Goal: Transaction & Acquisition: Book appointment/travel/reservation

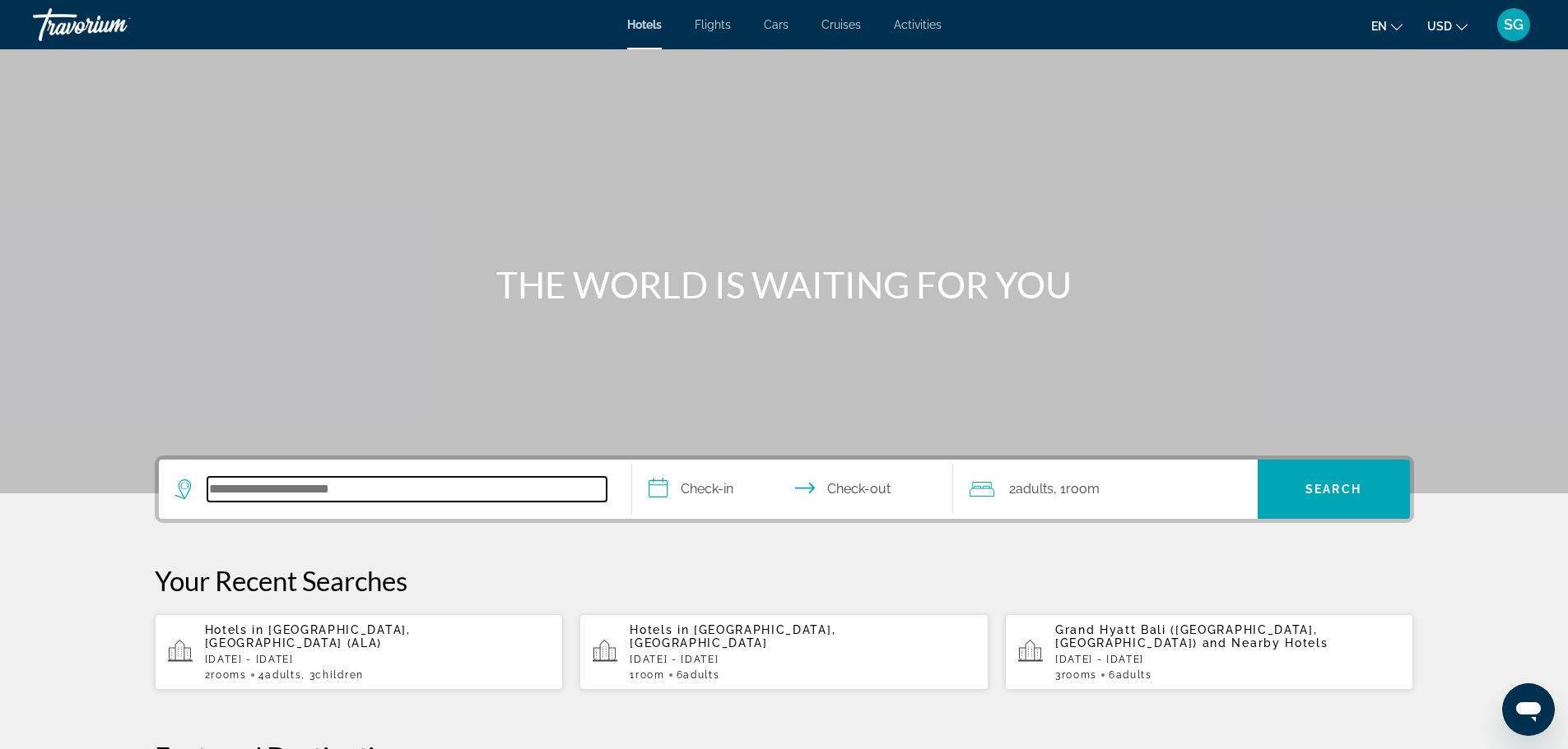
click at [227, 477] on input "Search hotel destination" at bounding box center [406, 489] width 399 height 24
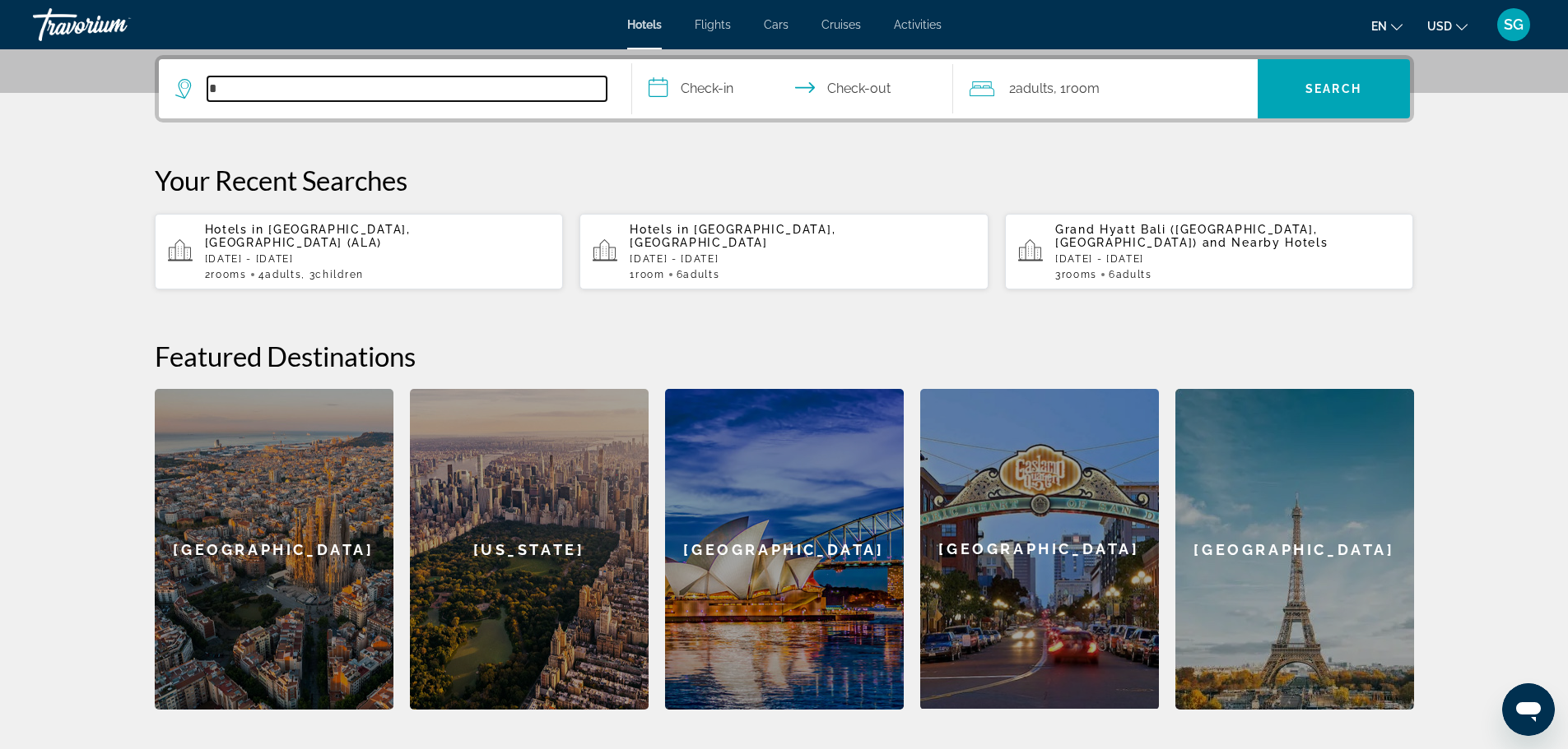
scroll to position [402, 0]
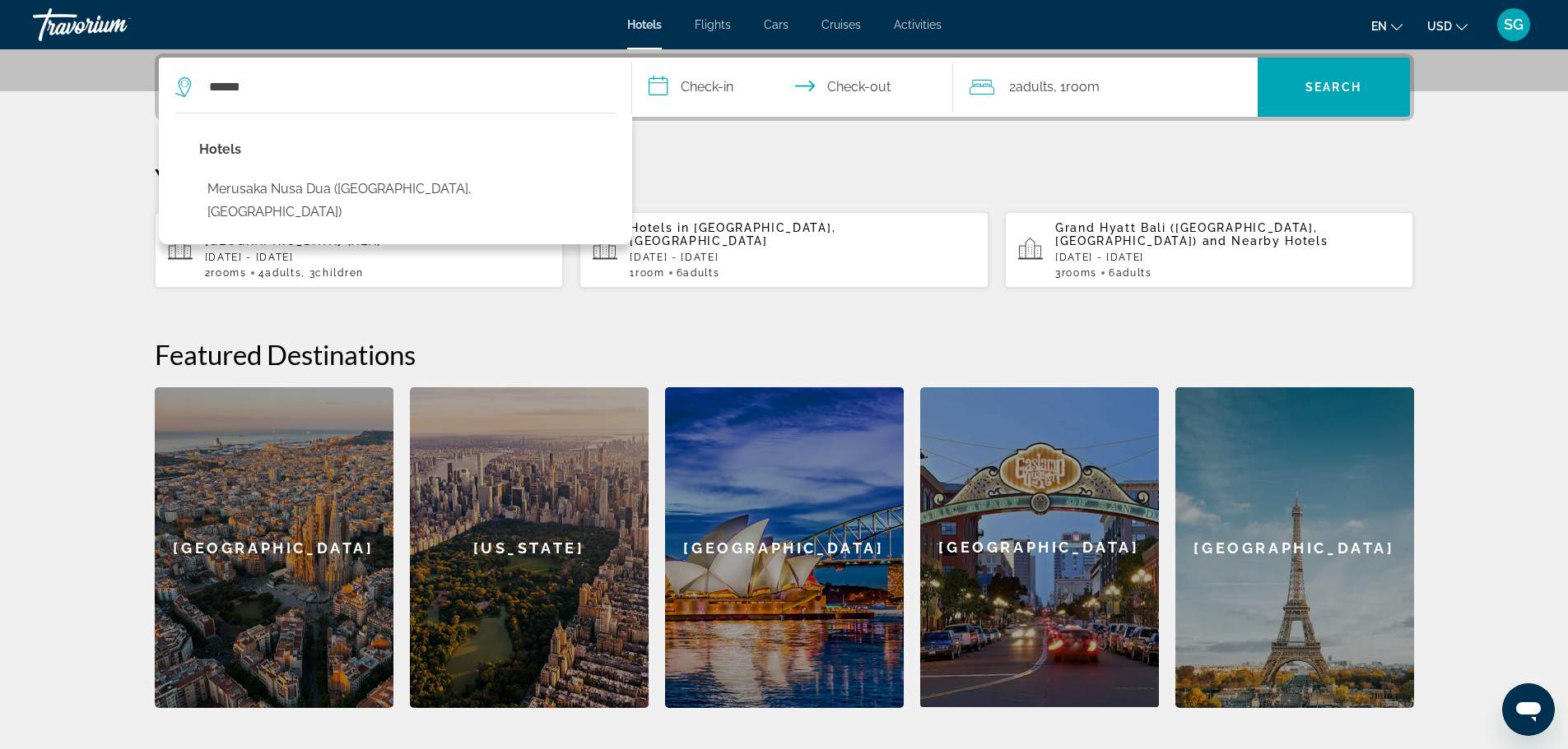
drag, startPoint x: 308, startPoint y: 184, endPoint x: 558, endPoint y: 162, distance: 251.0
click at [308, 183] on button "Merusaka Nusa Dua ([GEOGRAPHIC_DATA], [GEOGRAPHIC_DATA])" at bounding box center [407, 201] width 416 height 54
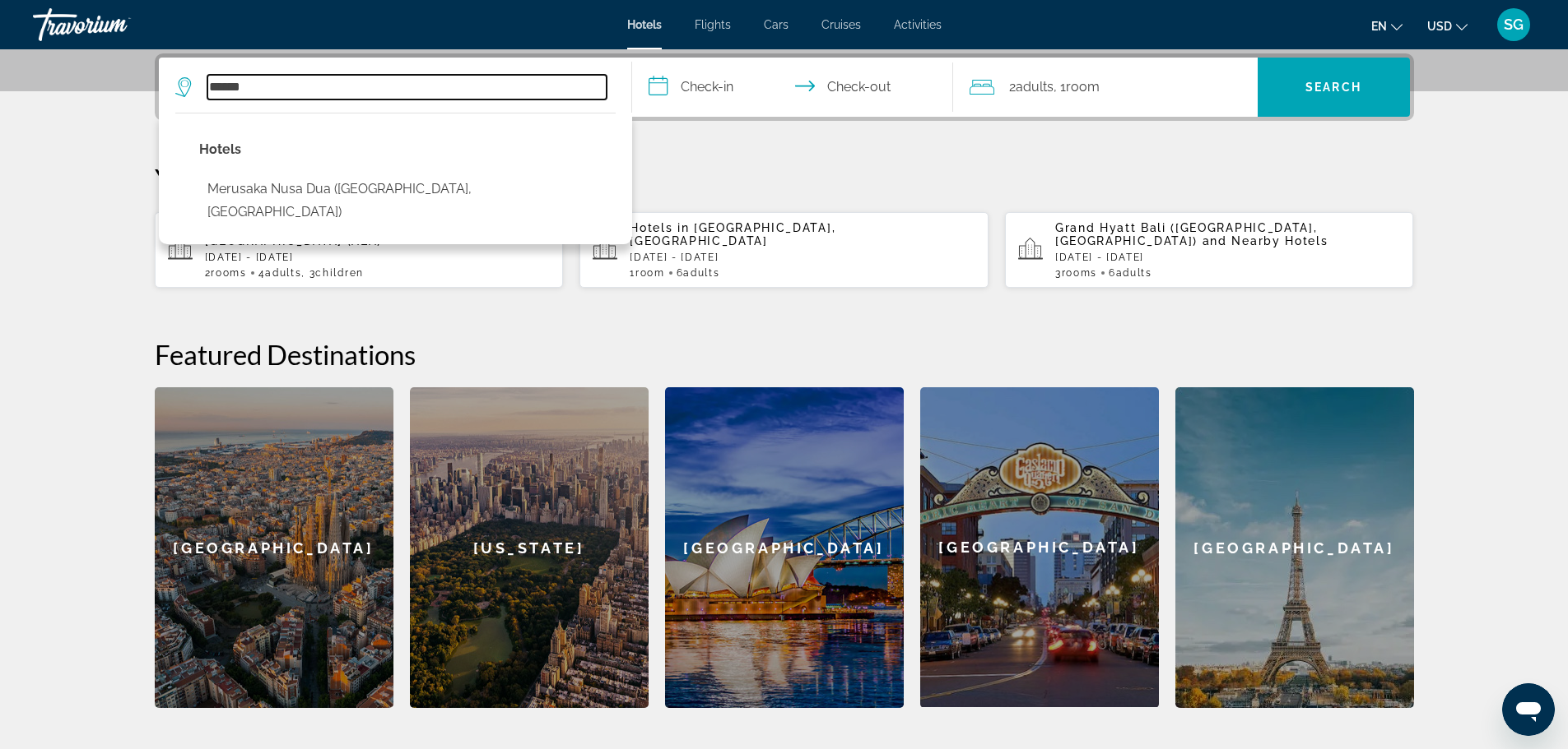
type input "**********"
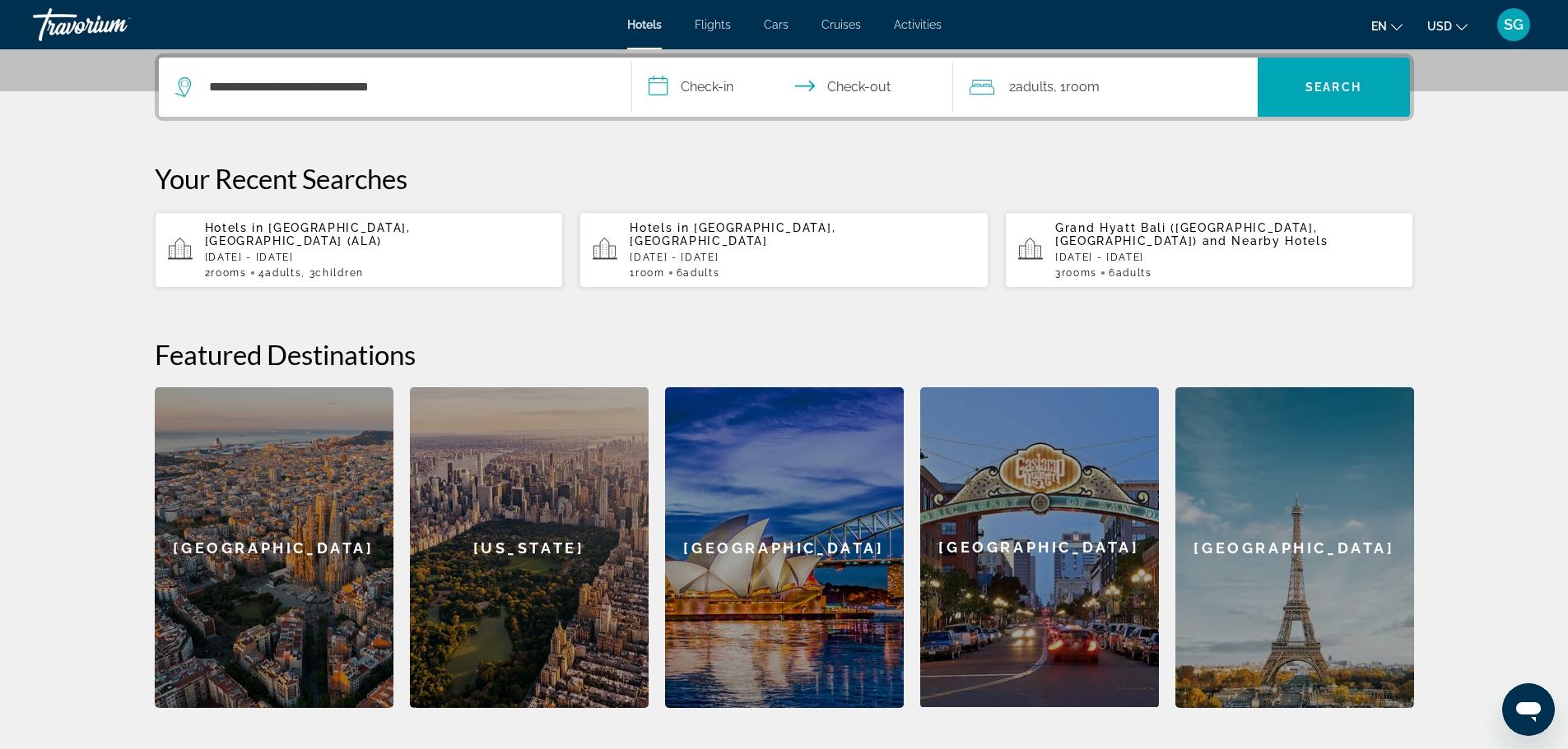
click at [721, 100] on input "**********" at bounding box center [796, 90] width 328 height 64
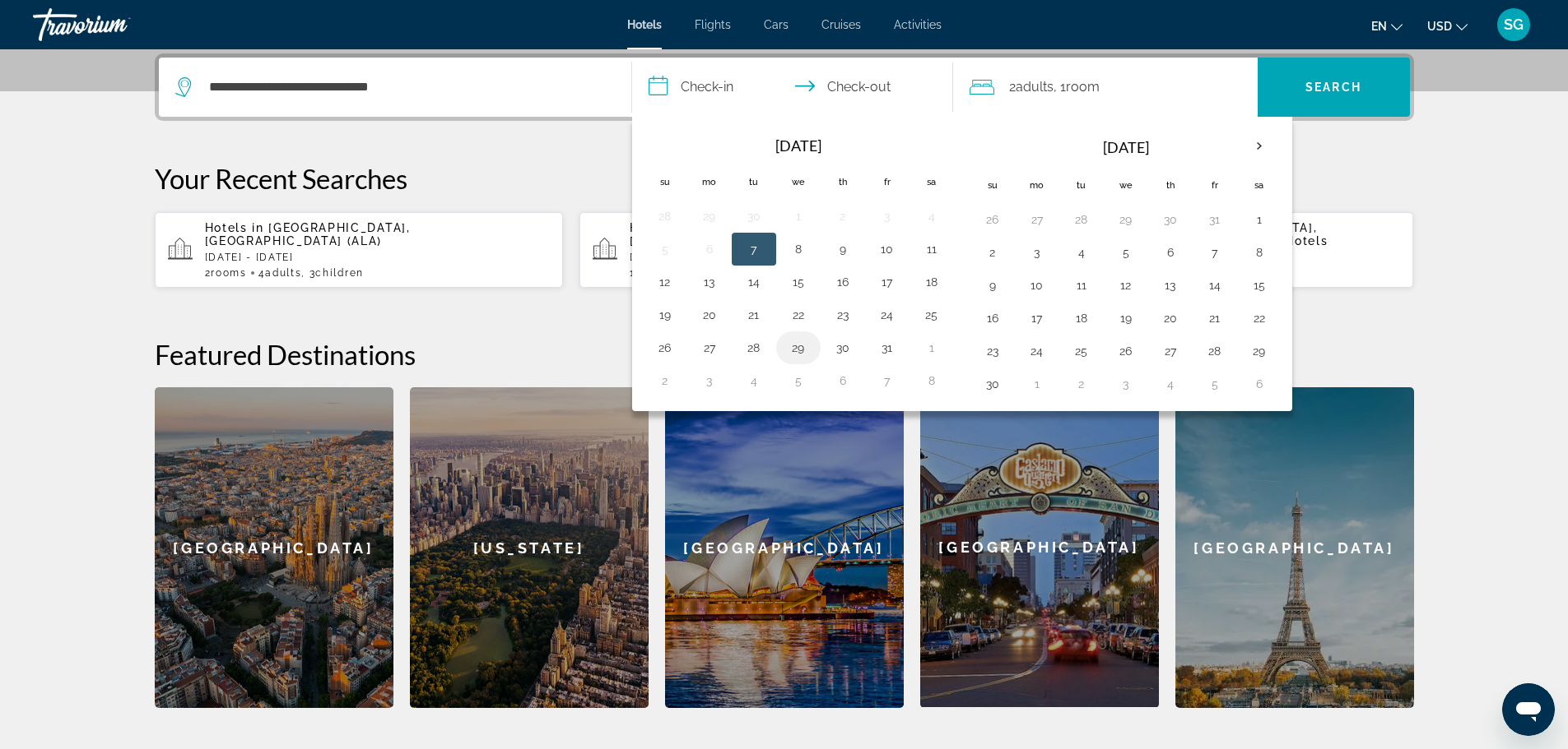
drag, startPoint x: 840, startPoint y: 352, endPoint x: 813, endPoint y: 359, distance: 27.9
click at [840, 350] on button "30" at bounding box center [842, 347] width 26 height 23
click at [656, 379] on button "2" at bounding box center [665, 380] width 26 height 23
type input "**********"
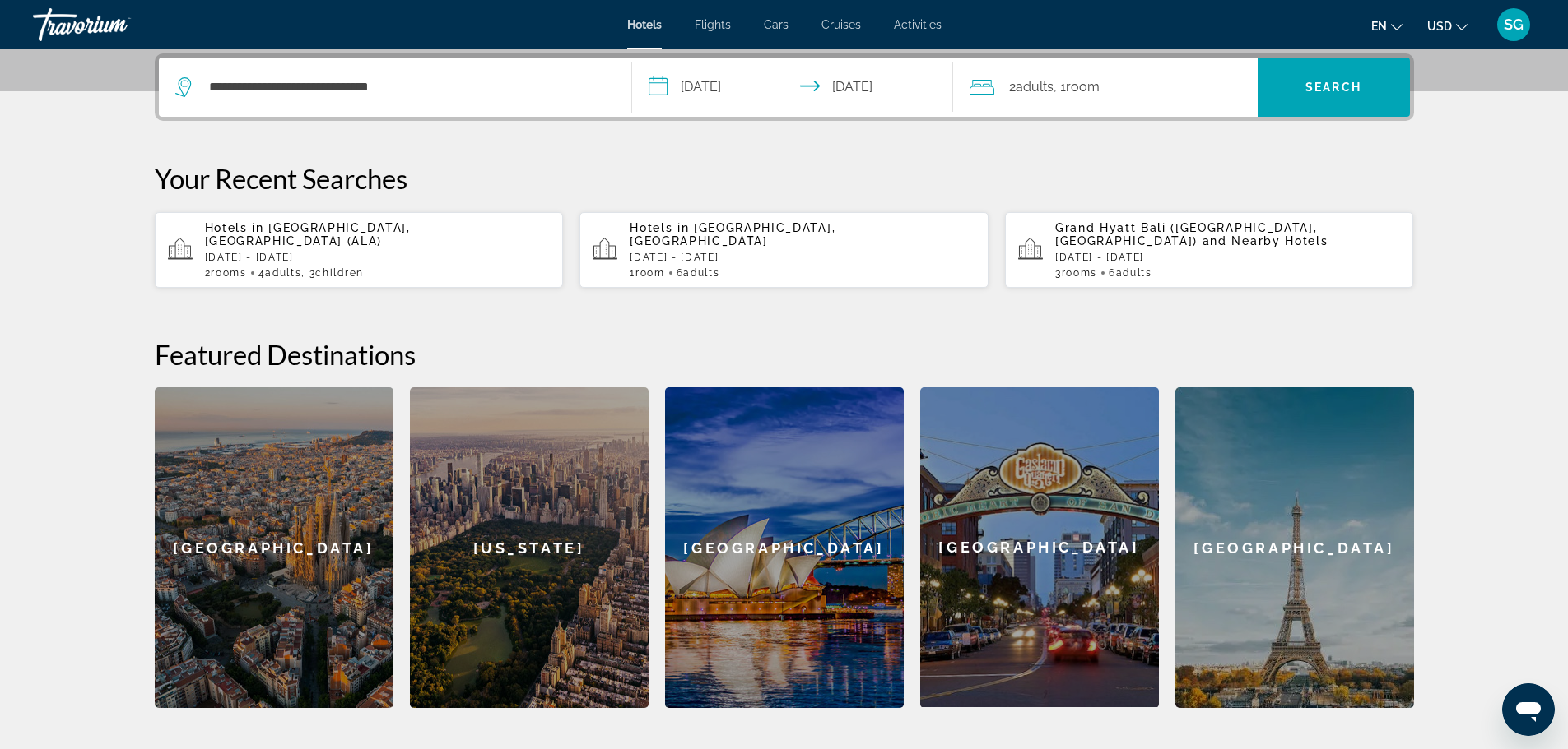
click at [1225, 93] on div "2 Adult Adults , 1 Room rooms" at bounding box center [1113, 87] width 288 height 23
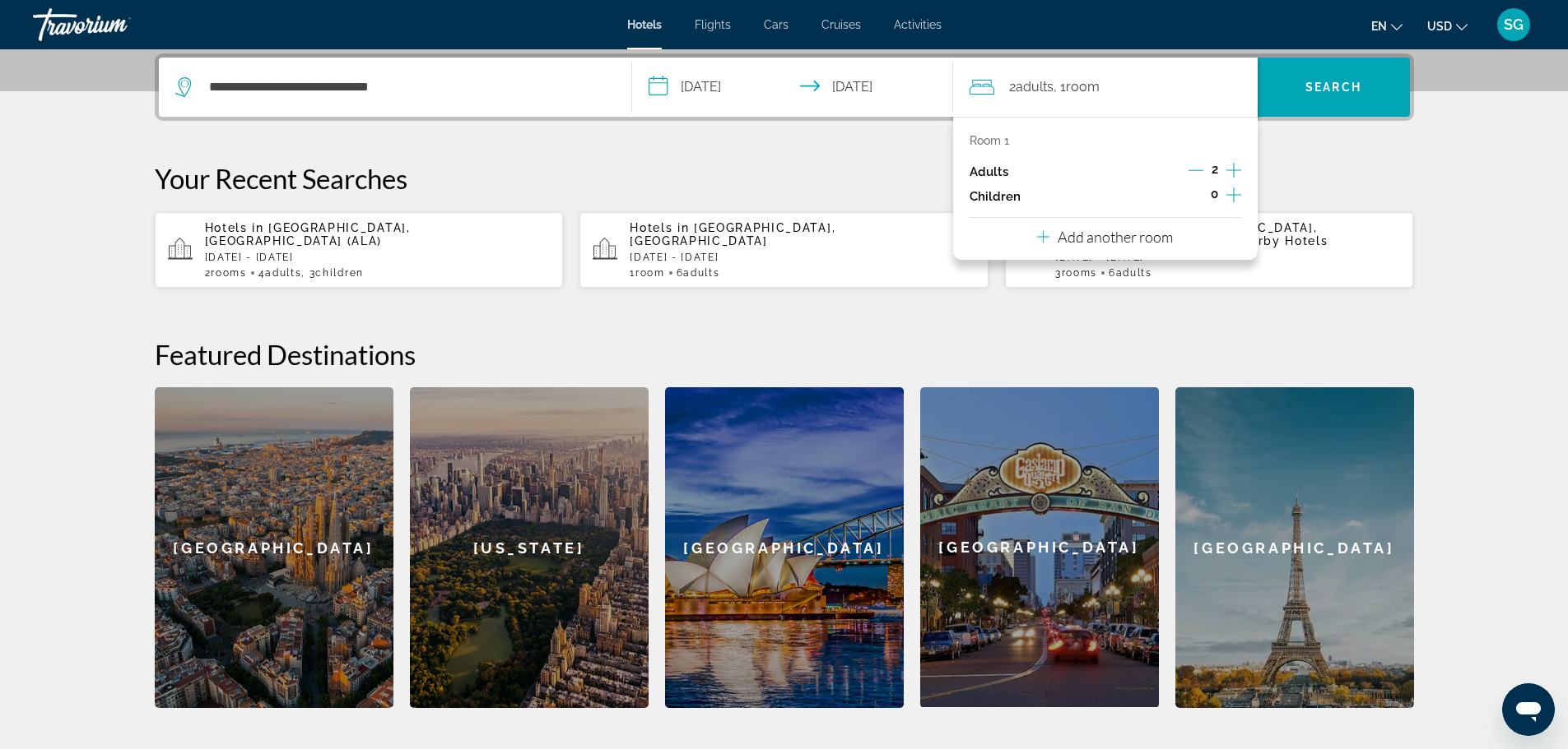
click at [1195, 225] on div "Room 1 Adults 2 Children 0 Add another room" at bounding box center [1105, 188] width 304 height 144
click at [1143, 240] on p "Add another room" at bounding box center [1115, 236] width 115 height 18
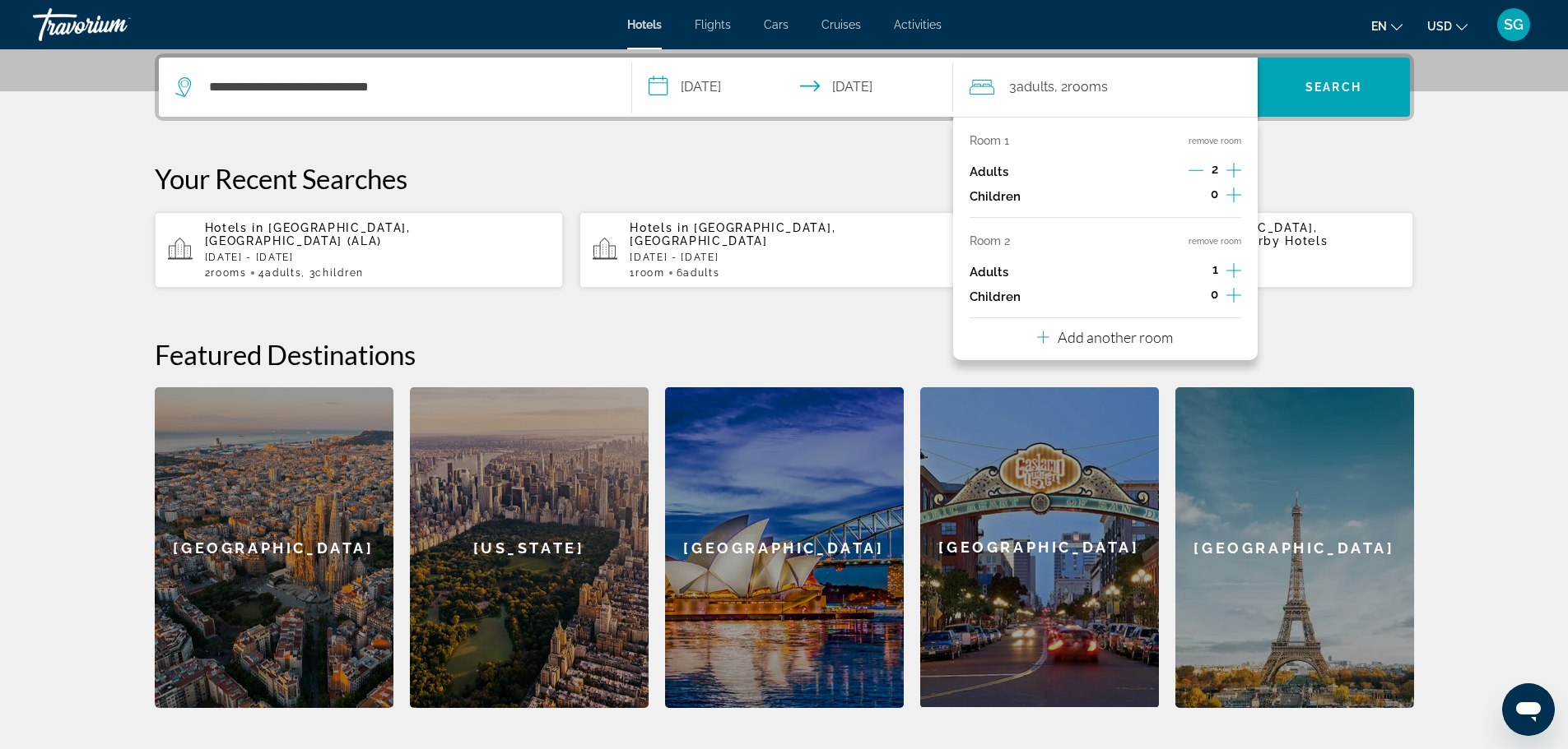
click at [1235, 270] on icon "Increment adults" at bounding box center [1234, 270] width 15 height 19
click at [1135, 343] on p "Add another room" at bounding box center [1115, 337] width 115 height 18
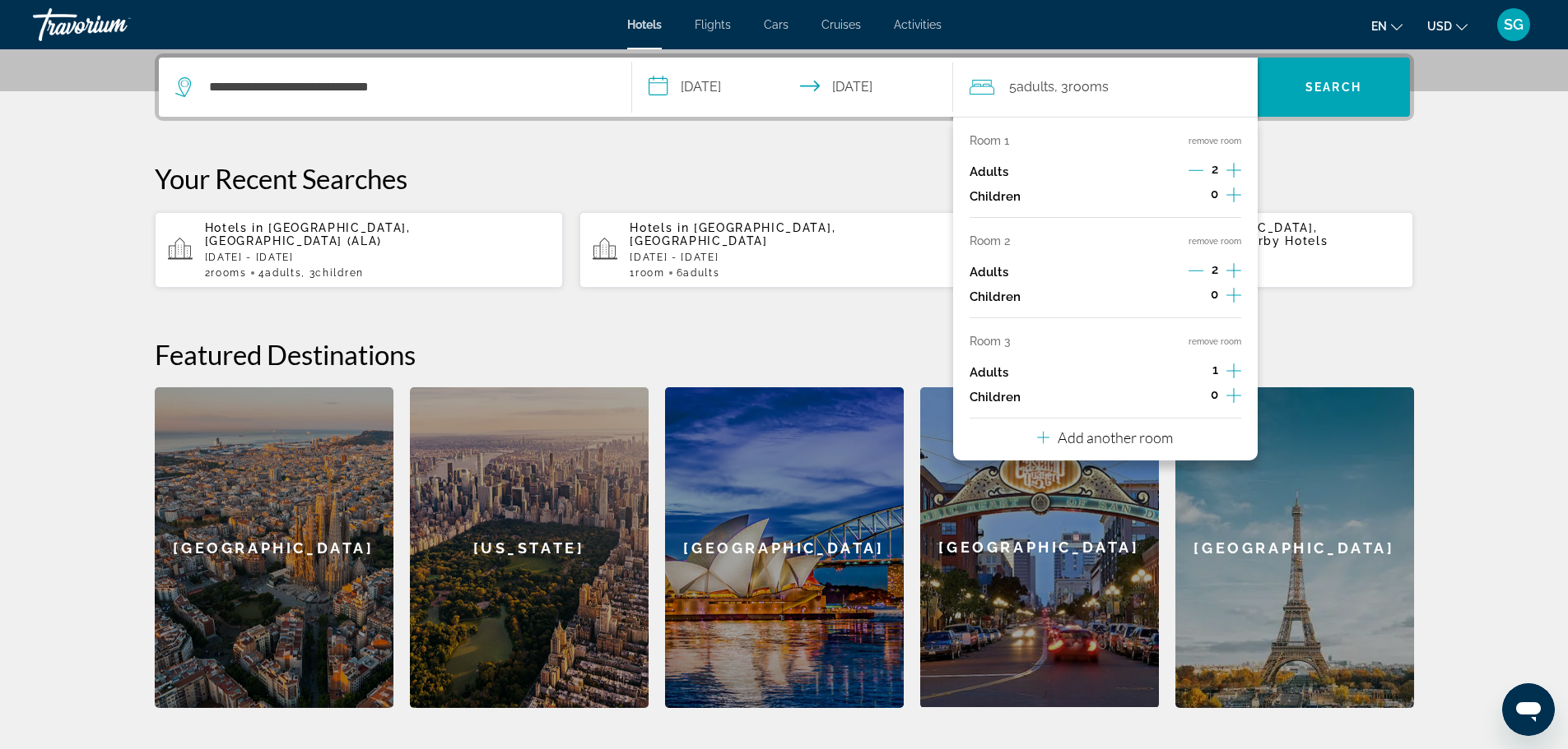
click at [1228, 366] on icon "Increment adults" at bounding box center [1234, 371] width 15 height 19
click at [1320, 63] on span "Search" at bounding box center [1334, 87] width 152 height 59
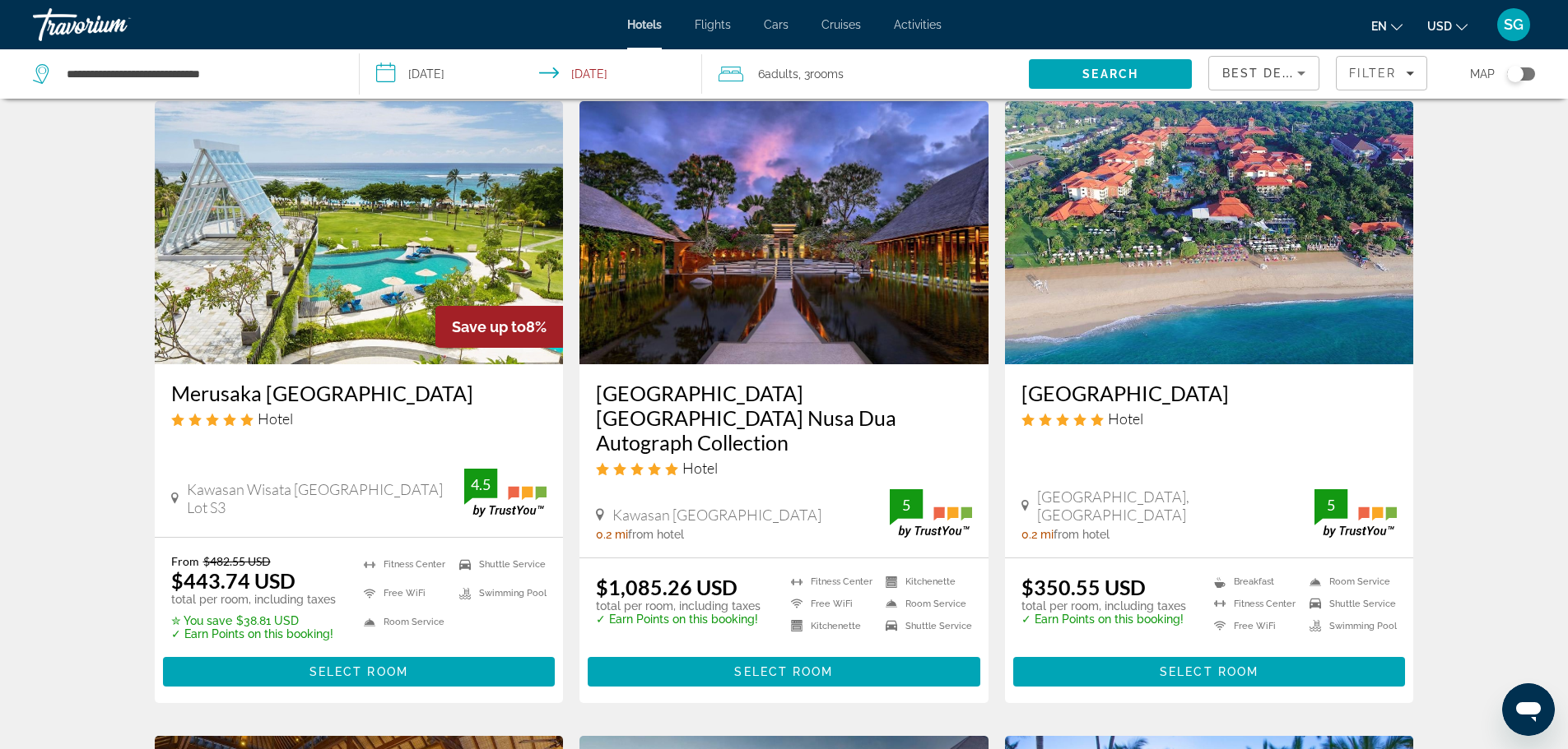
scroll to position [82, 0]
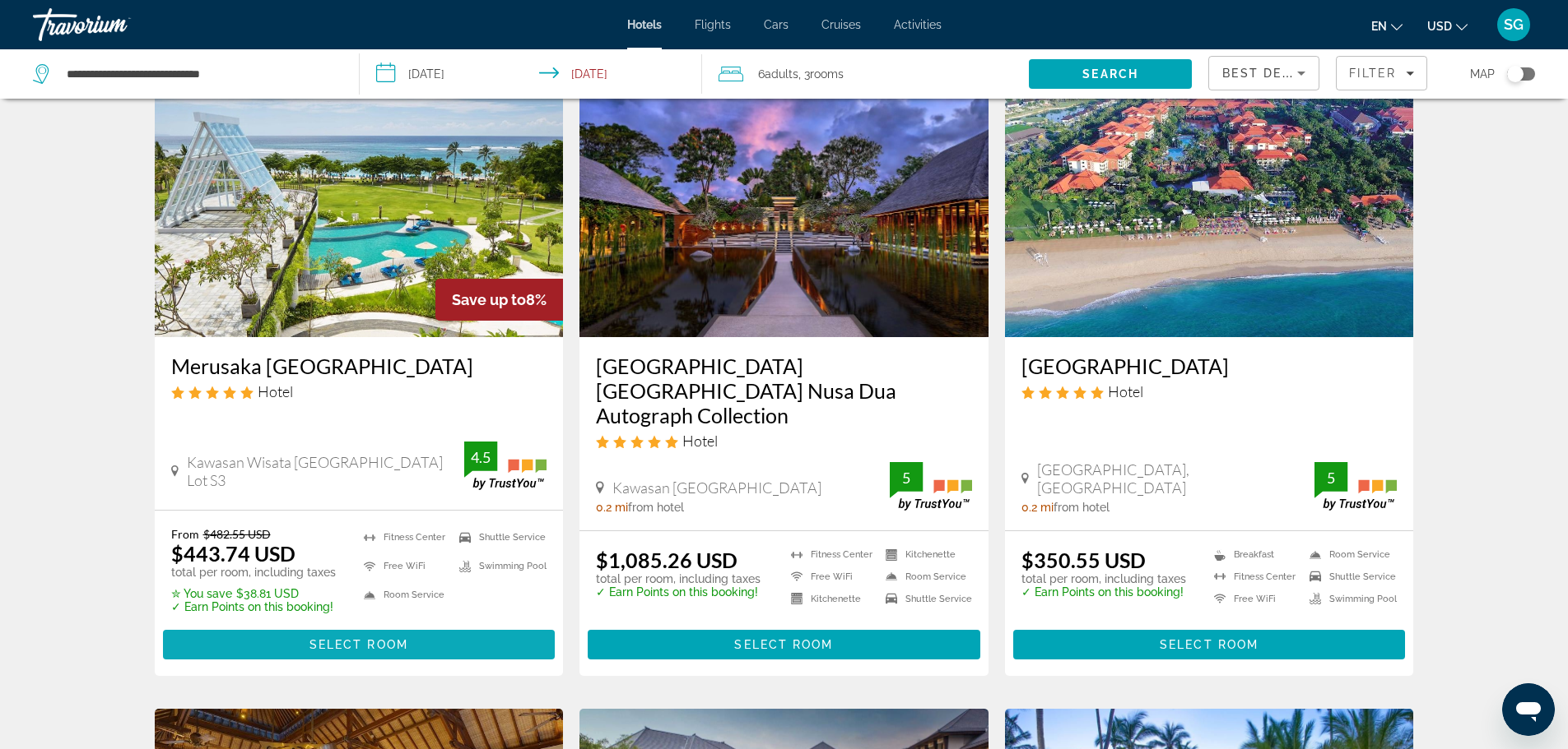
click at [438, 625] on span "Main content" at bounding box center [359, 644] width 393 height 40
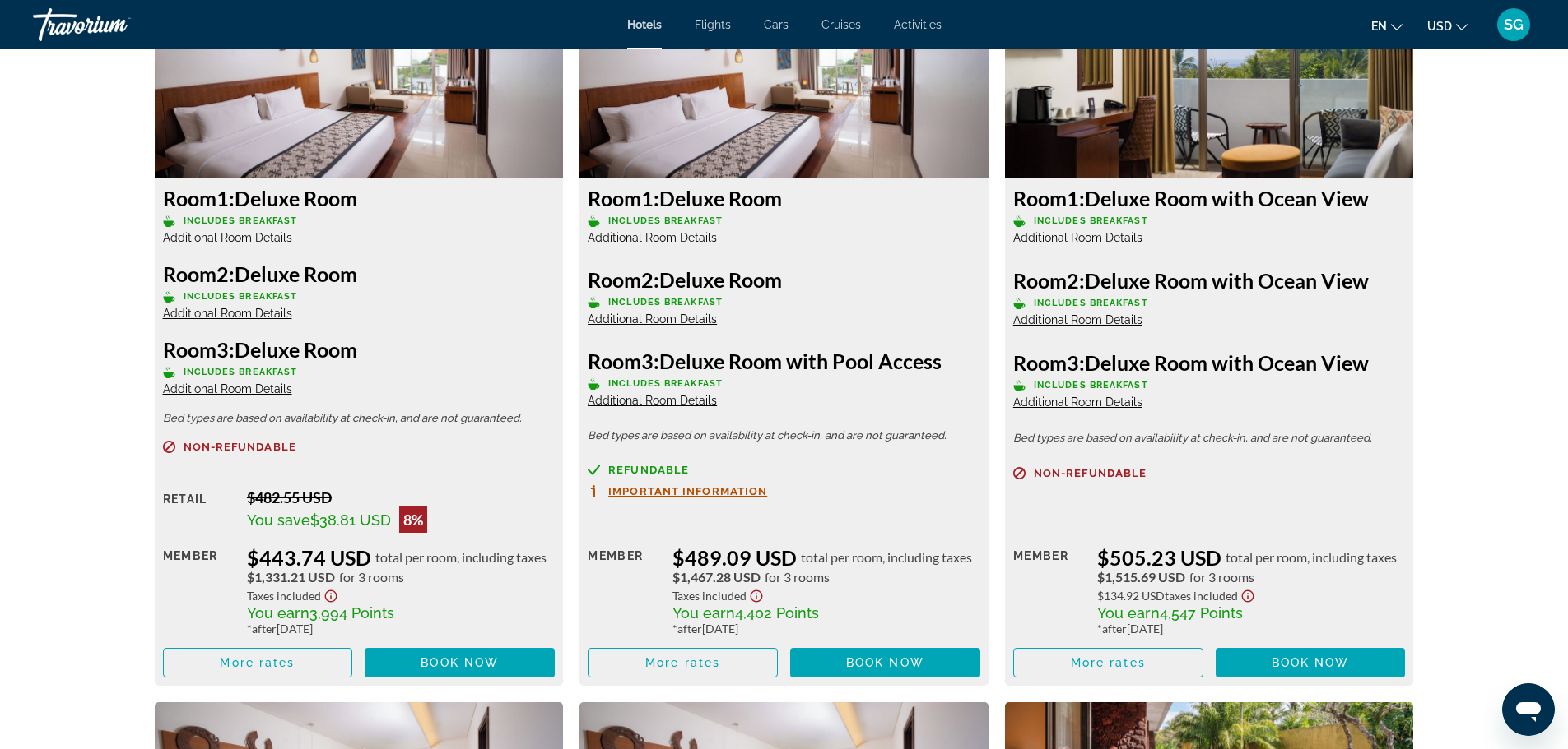
scroll to position [2385, 0]
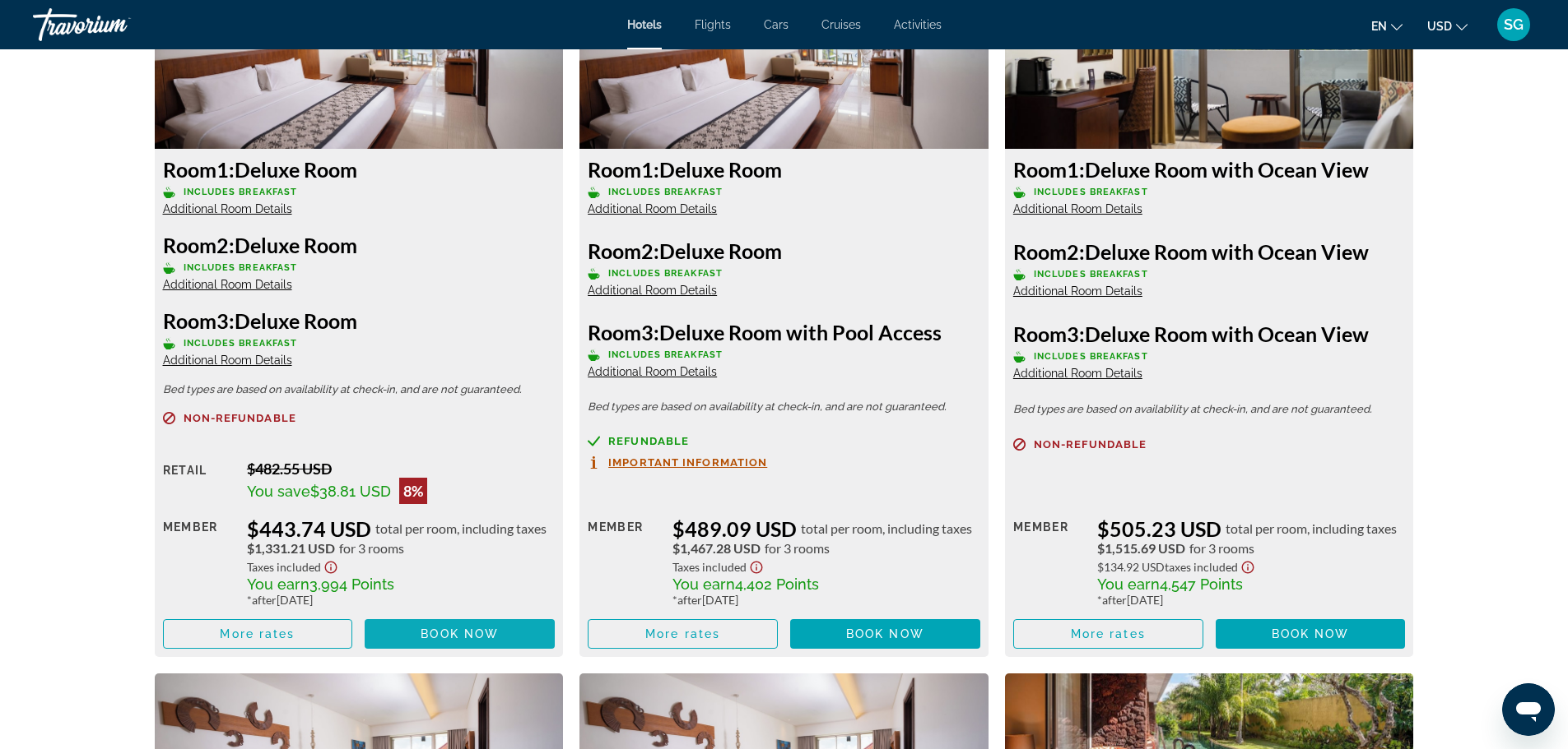
click at [476, 636] on span "Book now" at bounding box center [460, 634] width 79 height 14
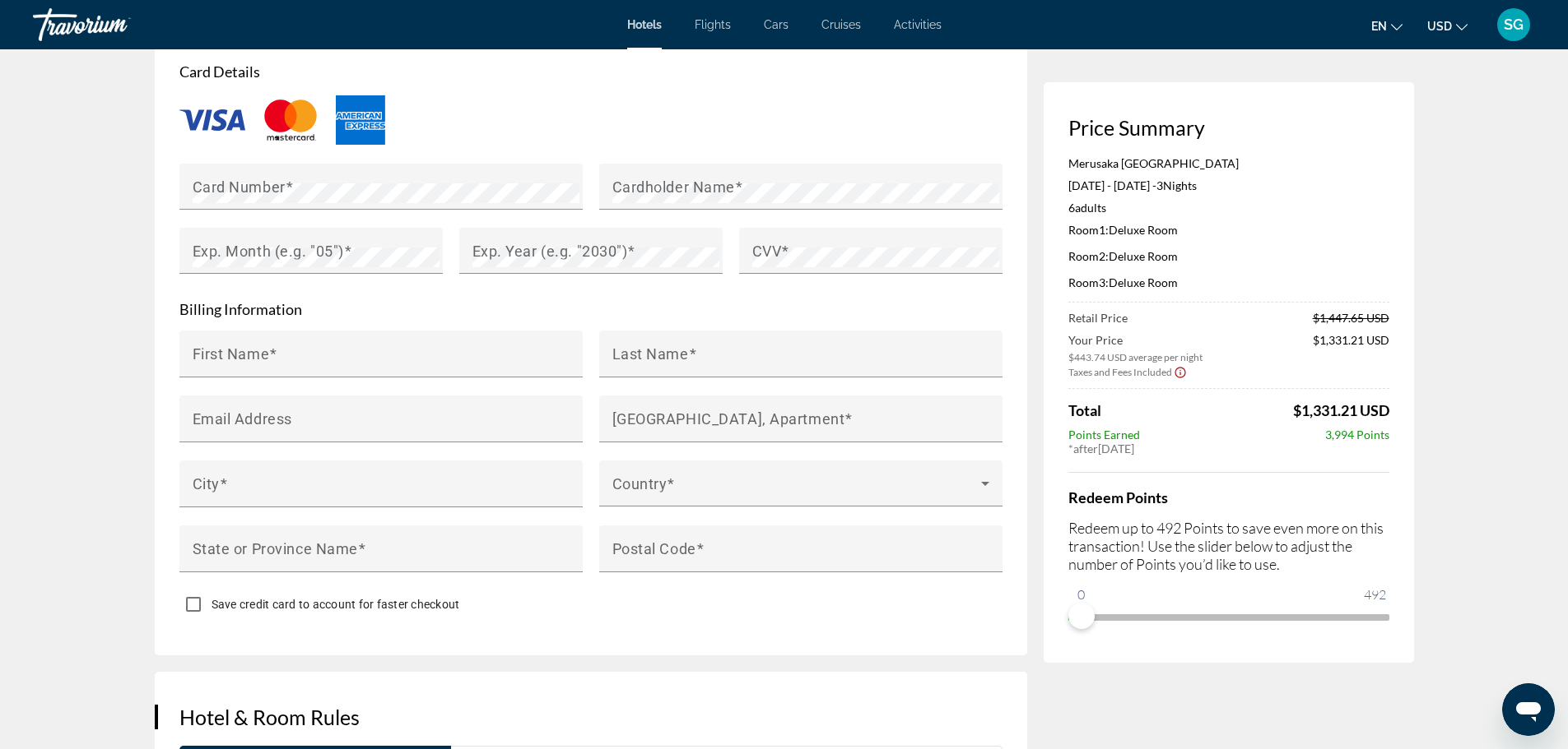
scroll to position [1152, 0]
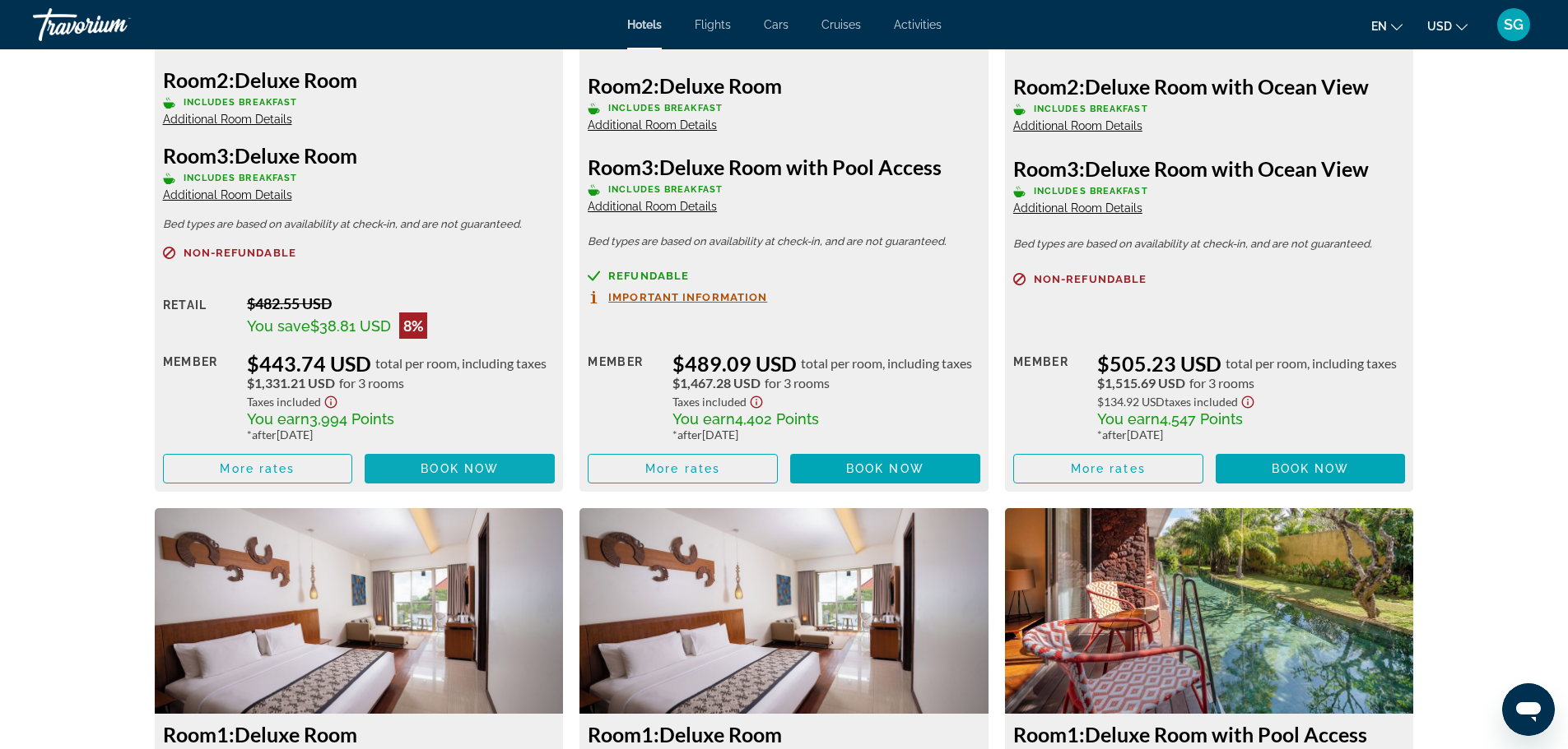
scroll to position [2378, 0]
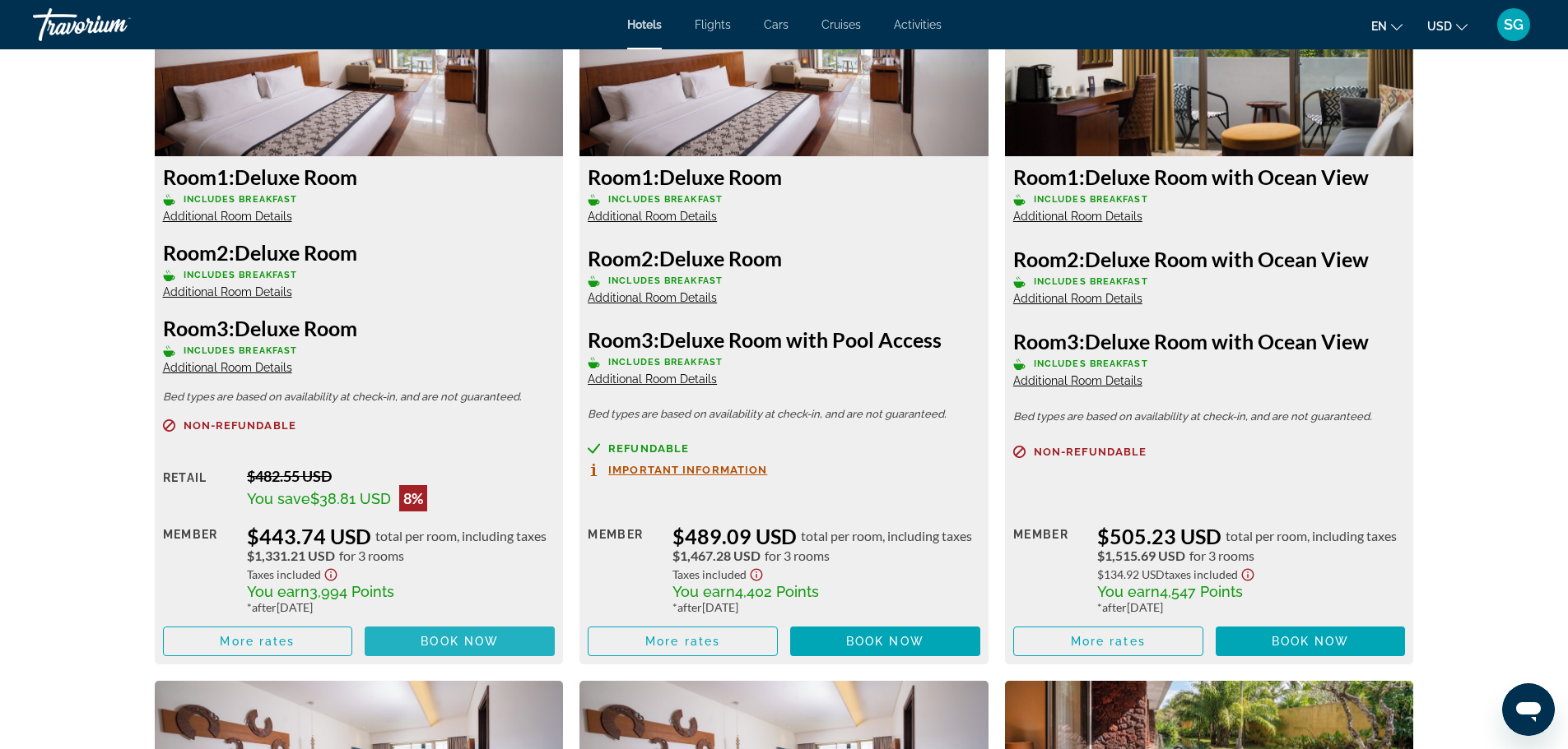
click at [479, 636] on span "Book now" at bounding box center [460, 642] width 79 height 14
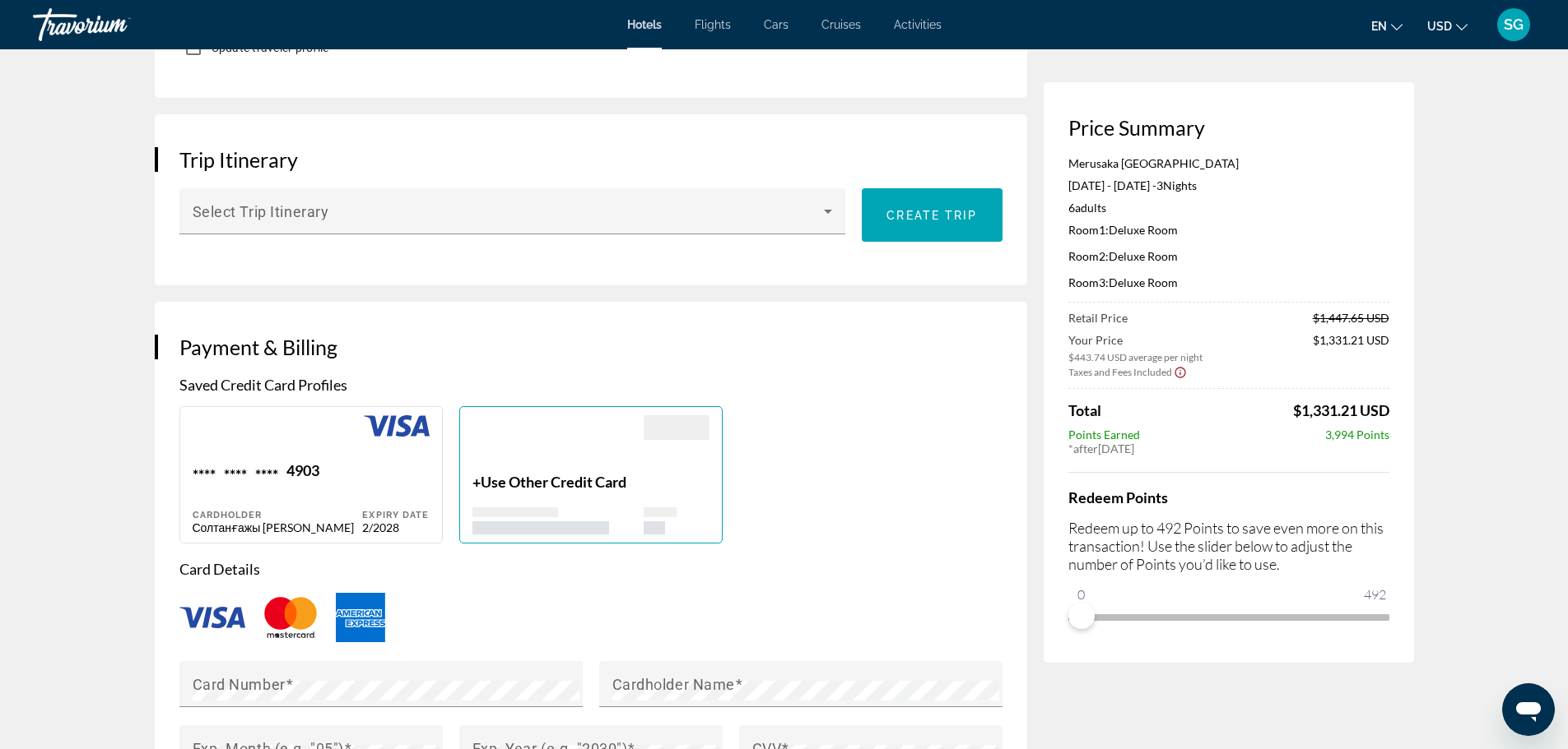
scroll to position [905, 0]
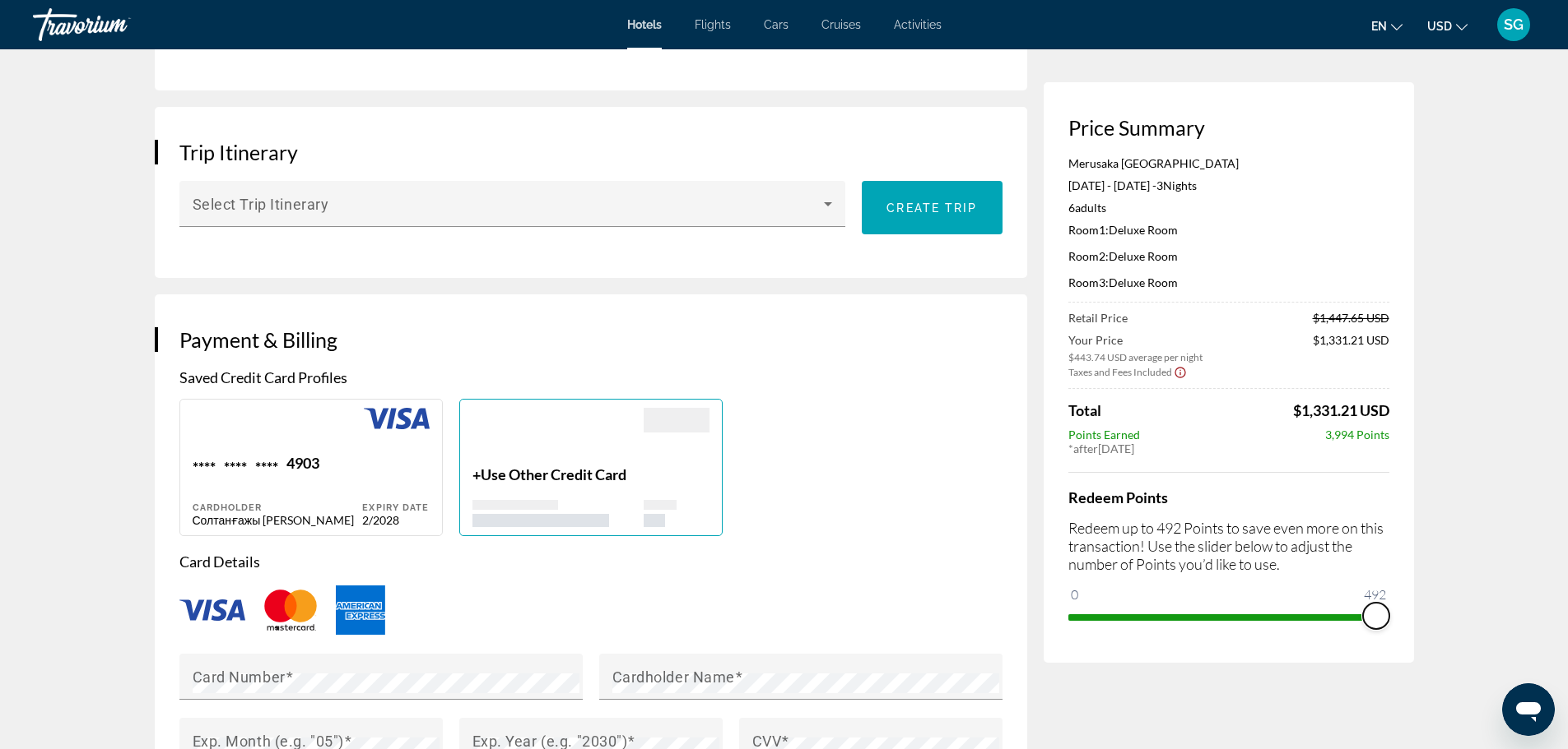
drag, startPoint x: 1162, startPoint y: 624, endPoint x: 1406, endPoint y: 613, distance: 244.2
click at [1406, 613] on div "Price Summary Merusaka [GEOGRAPHIC_DATA] [DATE] - [DATE] - 3 Night Nights 6 Adu…" at bounding box center [1228, 372] width 370 height 581
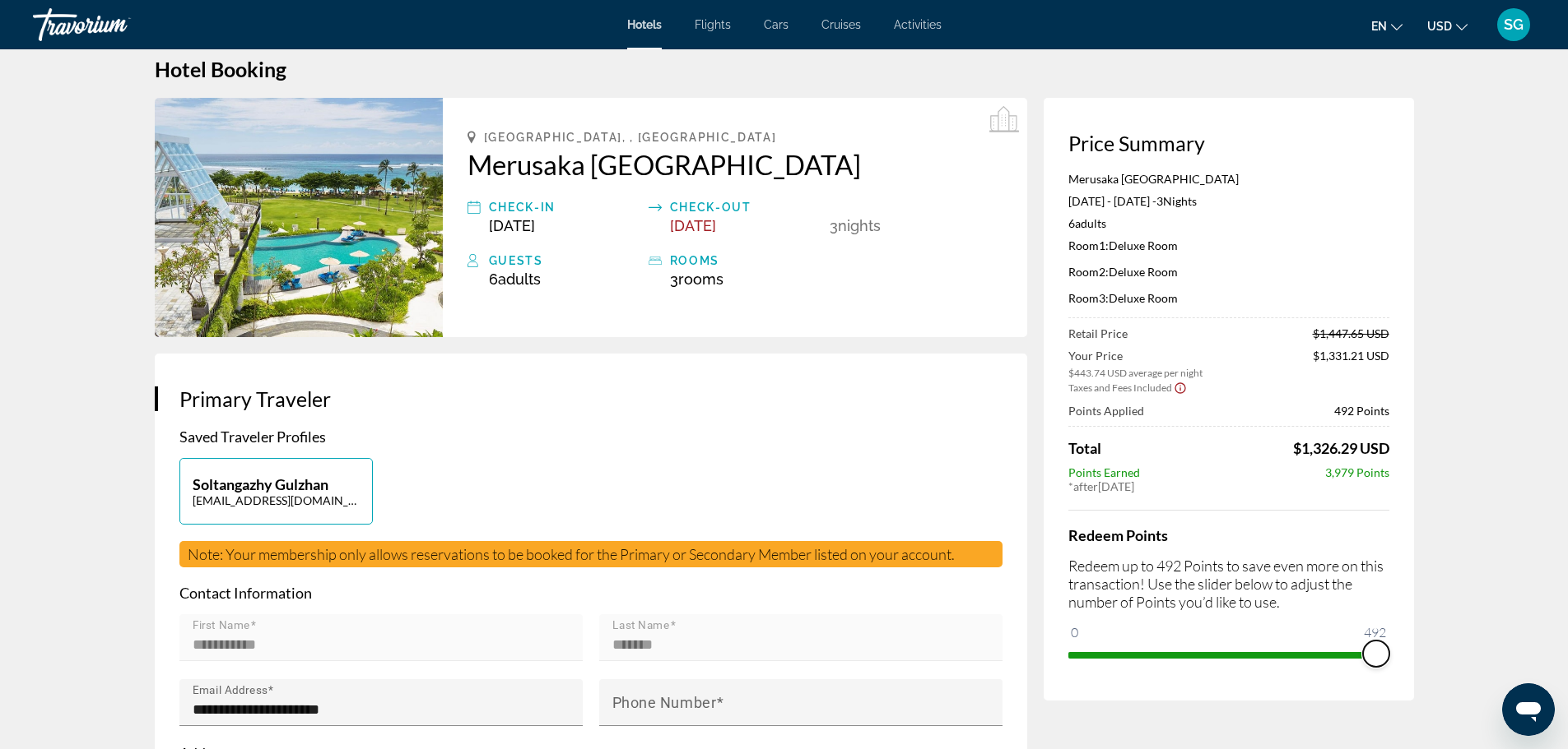
scroll to position [0, 0]
